Goal: Task Accomplishment & Management: Use online tool/utility

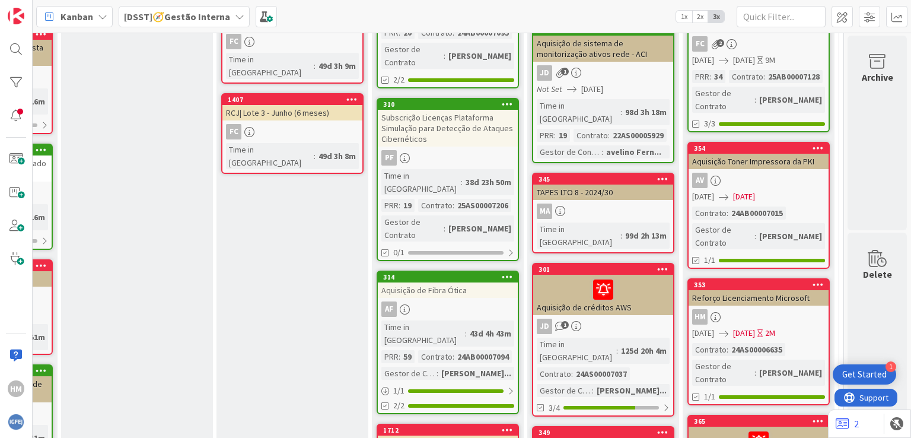
scroll to position [1009, 460]
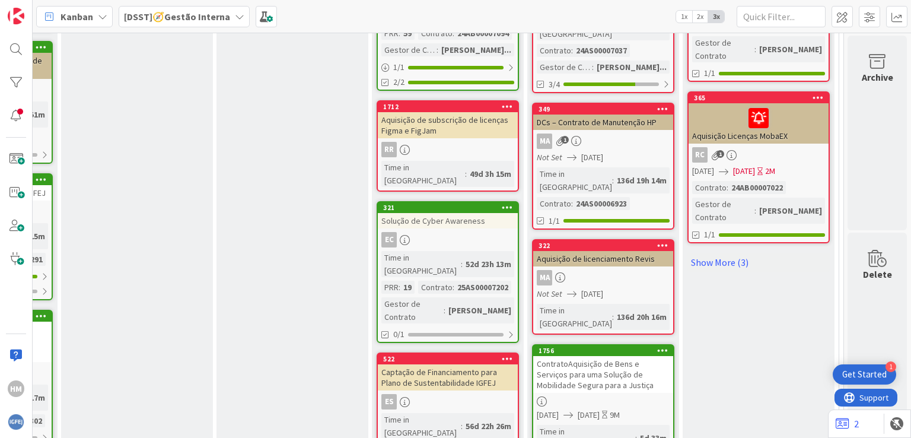
scroll to position [1365, 460]
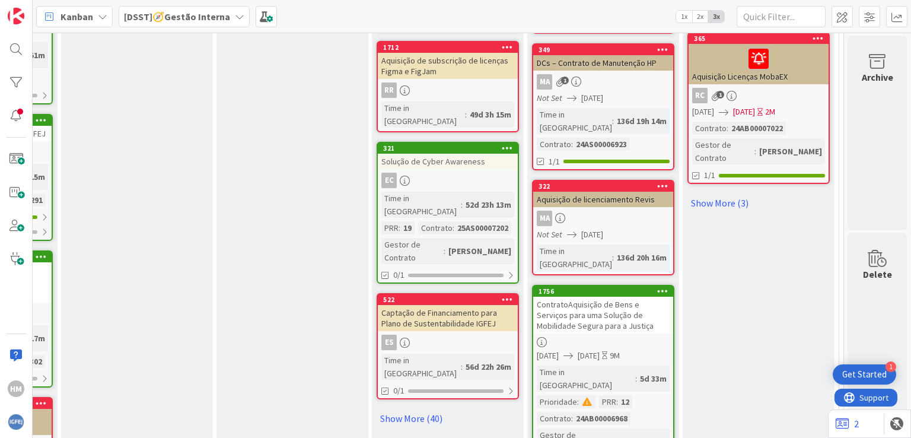
click at [576, 297] on div "ContratoAquisição de Bens e Serviços para uma Solução de Mobilidade Segura para…" at bounding box center [603, 315] width 140 height 37
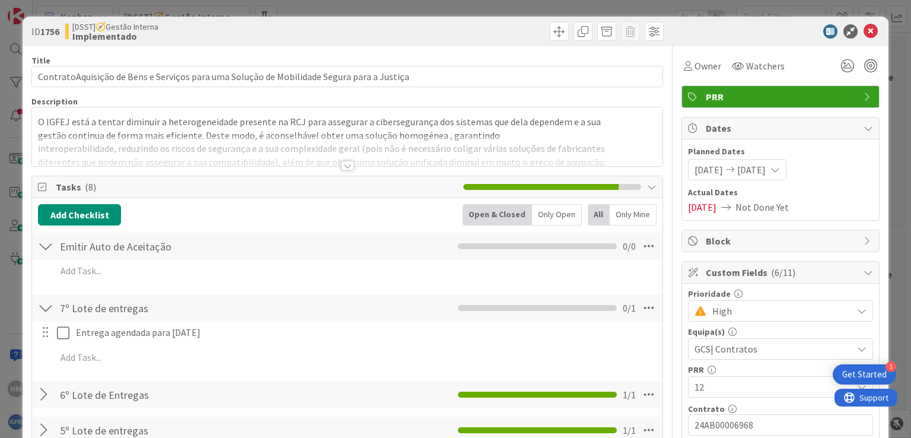
click at [341, 166] on div at bounding box center [347, 165] width 13 height 9
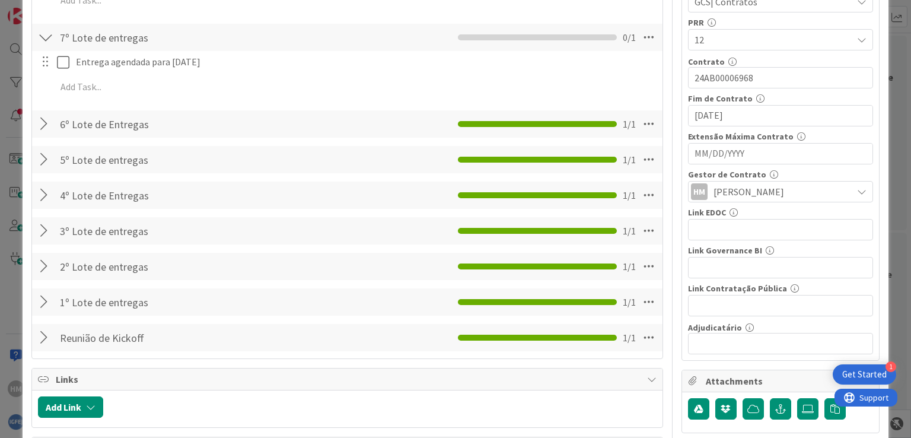
scroll to position [237, 0]
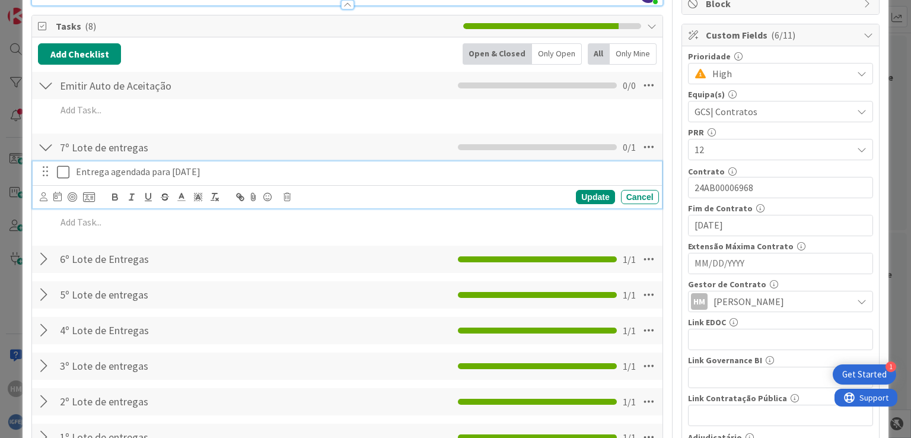
click at [62, 174] on icon at bounding box center [63, 172] width 12 height 14
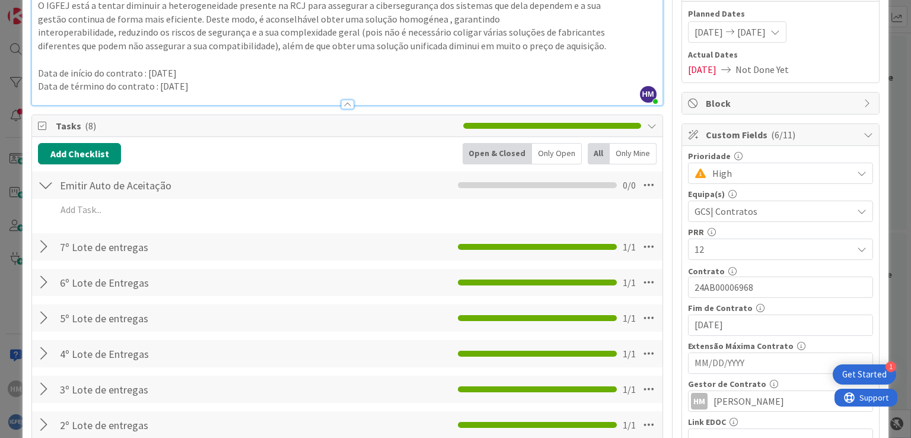
scroll to position [119, 0]
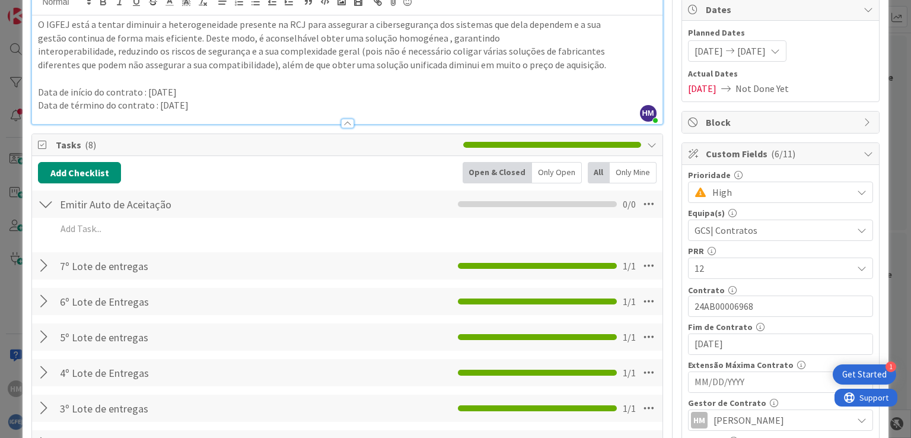
click at [46, 203] on div at bounding box center [45, 203] width 15 height 21
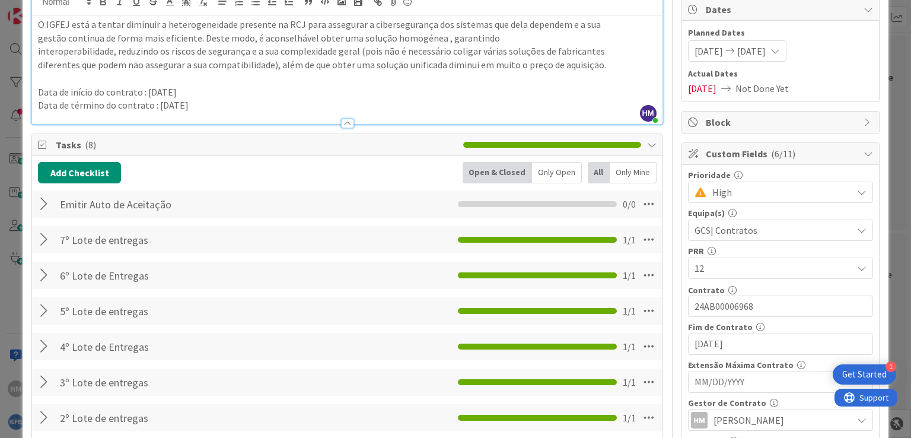
click at [46, 203] on div at bounding box center [45, 203] width 15 height 21
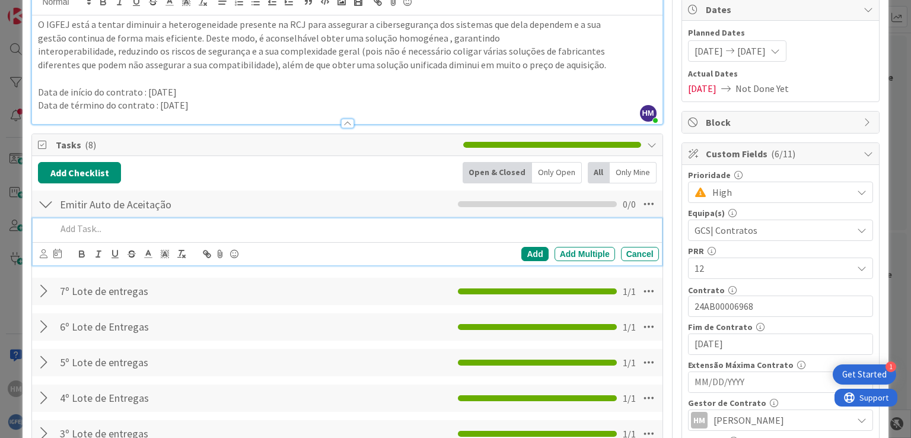
click at [81, 226] on p at bounding box center [354, 229] width 597 height 14
drag, startPoint x: 164, startPoint y: 228, endPoint x: 189, endPoint y: 227, distance: 24.9
click at [166, 227] on p "Aprovação e assinatura do auto de aceitação" at bounding box center [354, 229] width 597 height 14
click at [526, 251] on div "Add" at bounding box center [535, 254] width 27 height 14
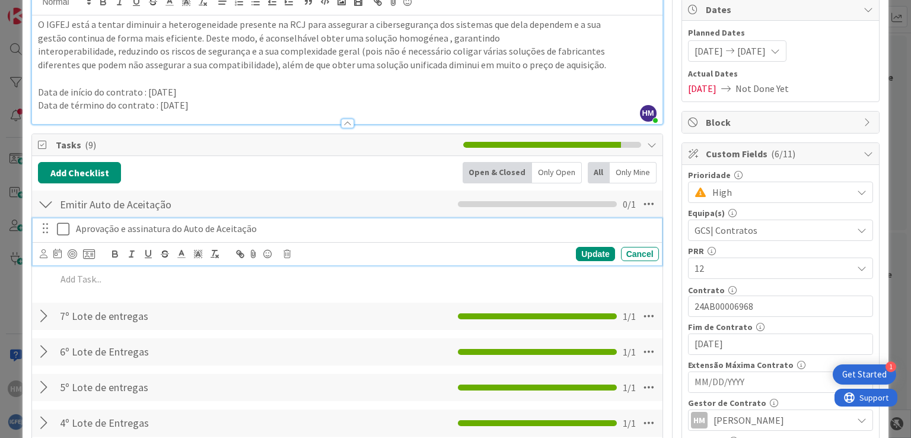
click at [58, 230] on icon at bounding box center [63, 229] width 12 height 14
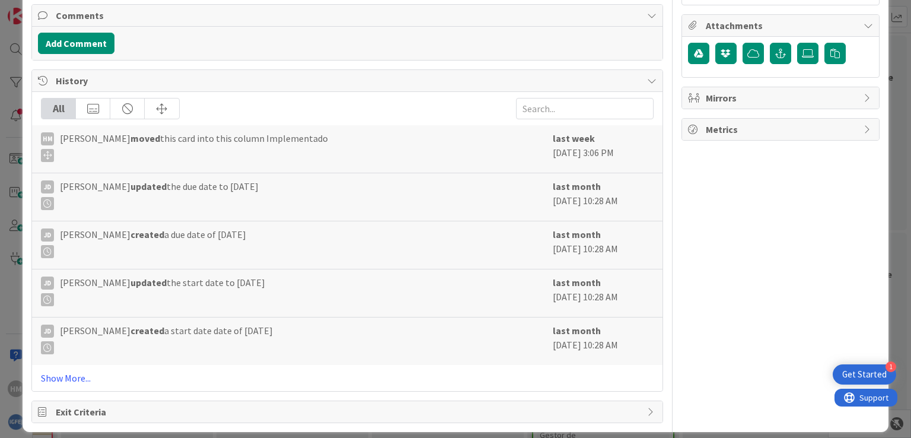
scroll to position [710, 0]
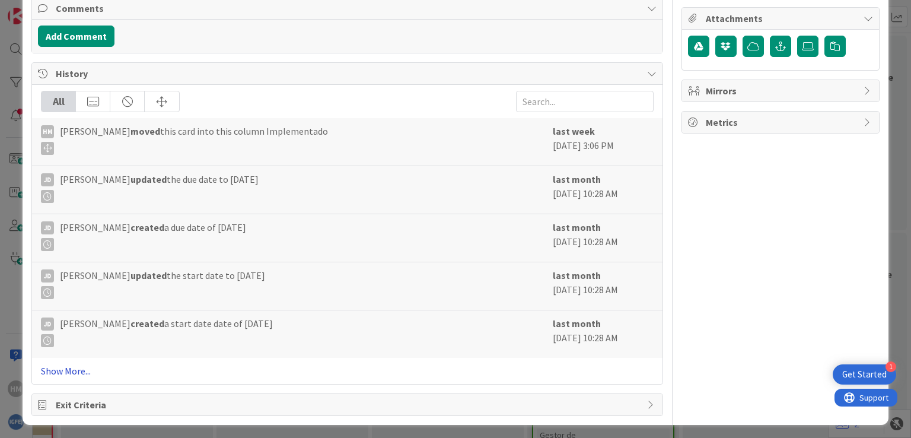
click at [60, 364] on link "Show More..." at bounding box center [347, 371] width 612 height 14
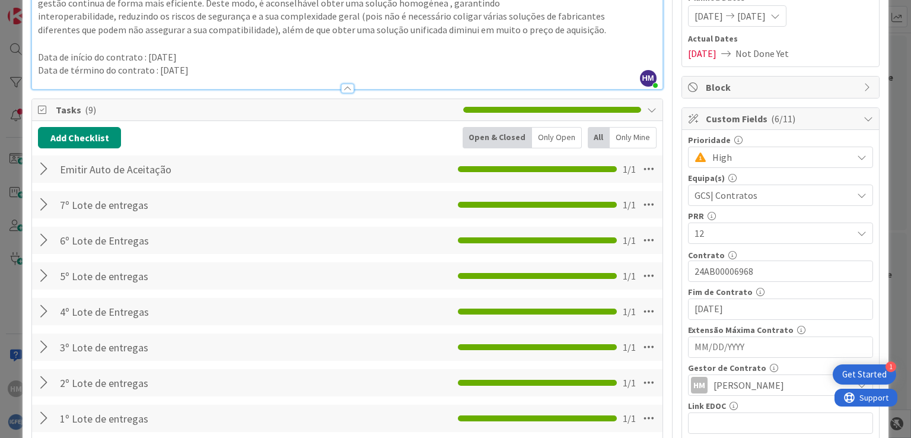
scroll to position [0, 0]
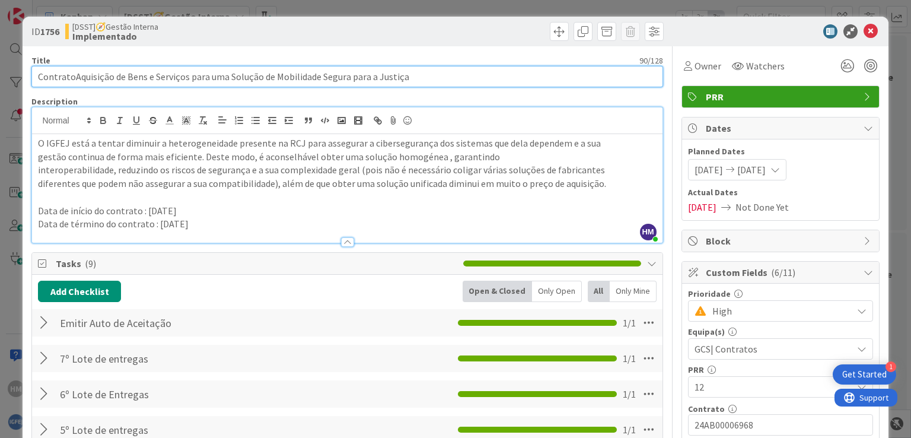
click at [71, 77] on input "ContratoAquisição de Bens e Serviços para uma Solução de Mobilidade Segura para…" at bounding box center [346, 76] width 631 height 21
type input "Contrato Aquisição de Bens e Serviços para uma Solução de Mobilidade Segura par…"
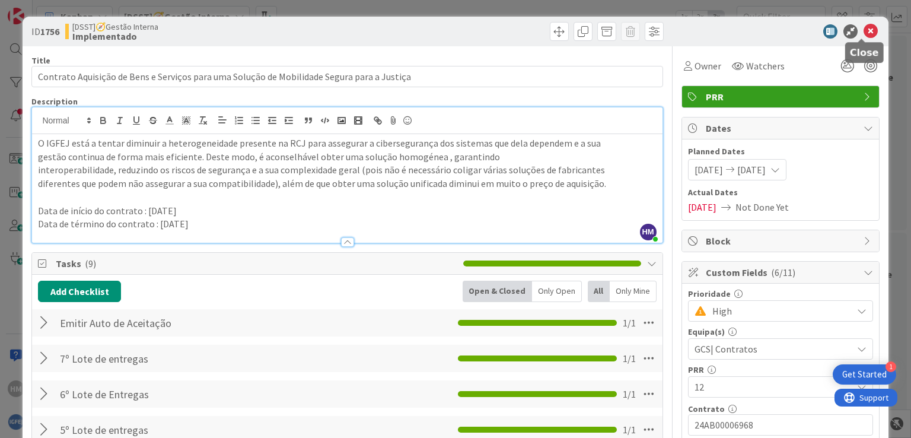
click at [864, 30] on icon at bounding box center [871, 31] width 14 height 14
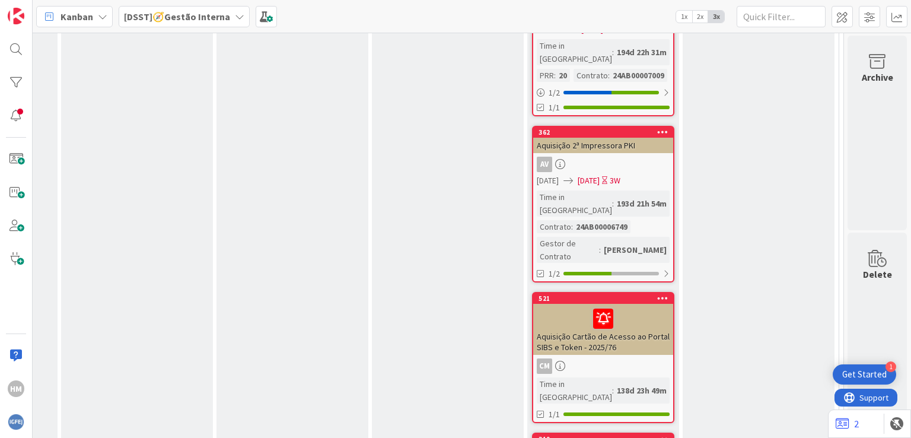
scroll to position [1958, 460]
